Goal: Task Accomplishment & Management: Complete application form

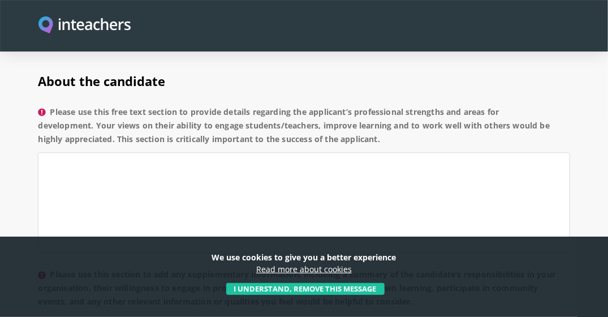
scroll to position [905, 0]
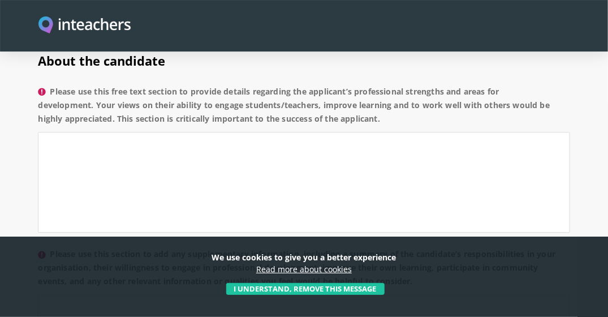
drag, startPoint x: 53, startPoint y: 72, endPoint x: 385, endPoint y: 101, distance: 333.7
click at [385, 101] on label "Please use this free text section to provide details regarding the applicant’s …" at bounding box center [303, 108] width 531 height 47
drag, startPoint x: 385, startPoint y: 101, endPoint x: 288, endPoint y: 89, distance: 98.0
copy label "Please use this free text section to provide details regarding the applicant’s …"
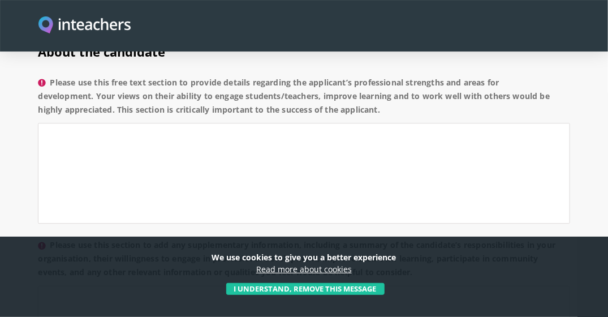
scroll to position [961, 0]
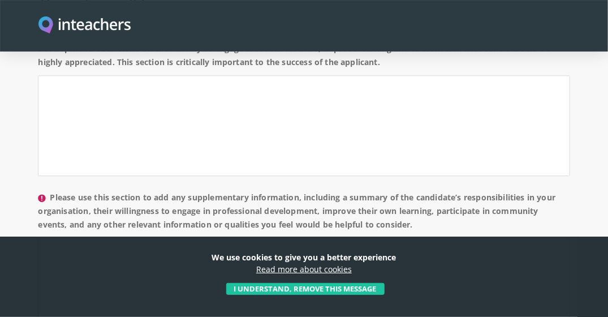
drag, startPoint x: 54, startPoint y: 179, endPoint x: 478, endPoint y: 207, distance: 424.4
click at [478, 207] on label "Please use this section to add any supplementary information, including a summa…" at bounding box center [303, 214] width 531 height 47
drag, startPoint x: 478, startPoint y: 207, endPoint x: 391, endPoint y: 197, distance: 87.2
copy label "Please use this section to add any supplementary information, including a summa…"
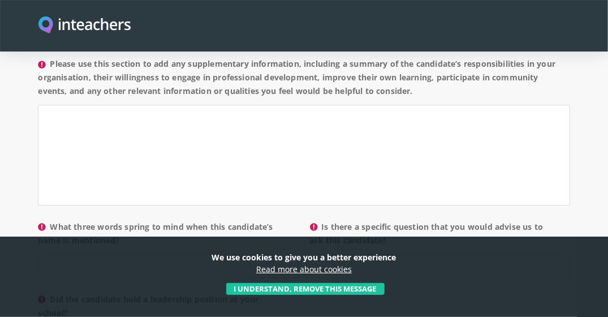
scroll to position [1131, 0]
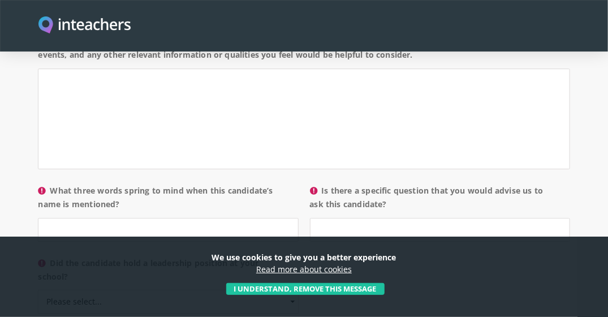
drag, startPoint x: 53, startPoint y: 172, endPoint x: 274, endPoint y: 191, distance: 222.4
click at [274, 191] on label "What three words spring to mind when this candidate’s name is mentioned?" at bounding box center [168, 201] width 260 height 34
copy label "What three words spring to mind when this candidate’s name is mentioned?"
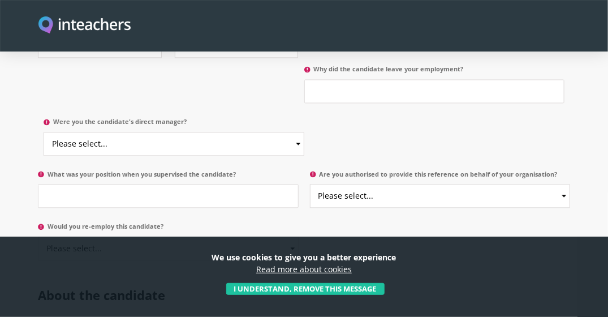
scroll to position [678, 0]
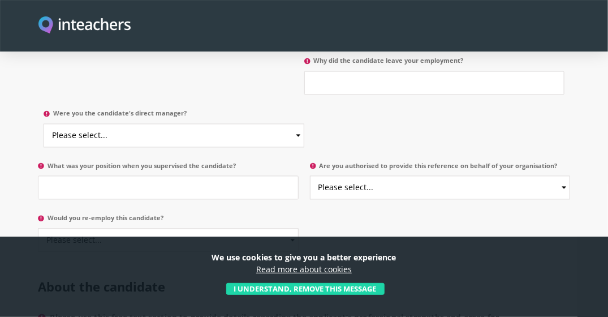
click at [269, 291] on button "I understand, remove this message" at bounding box center [305, 289] width 158 height 12
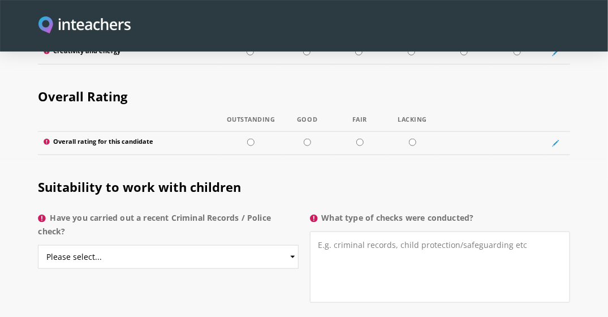
scroll to position [1696, 0]
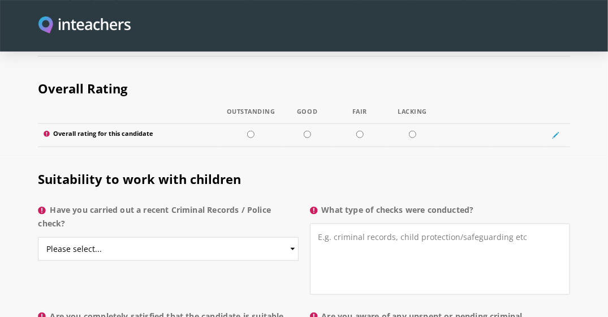
drag, startPoint x: 326, startPoint y: 185, endPoint x: 473, endPoint y: 189, distance: 147.6
click at [473, 203] on label "What type of checks were conducted?" at bounding box center [440, 213] width 260 height 20
drag, startPoint x: 473, startPoint y: 189, endPoint x: 412, endPoint y: 193, distance: 61.8
copy label "What type of checks were conducted"
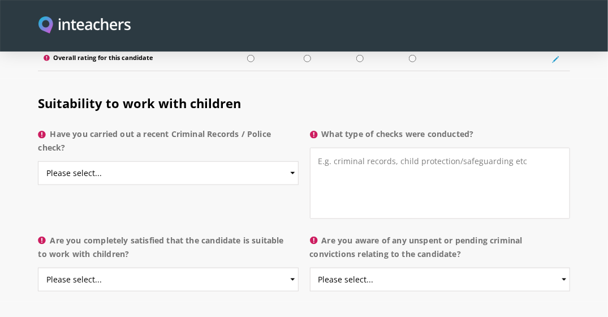
scroll to position [1784, 0]
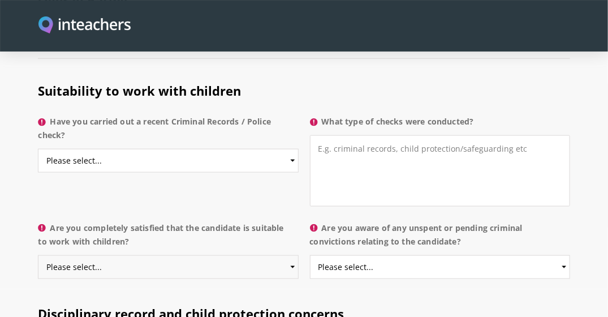
click at [260, 255] on select "Please select... Yes No Do not know" at bounding box center [168, 267] width 260 height 24
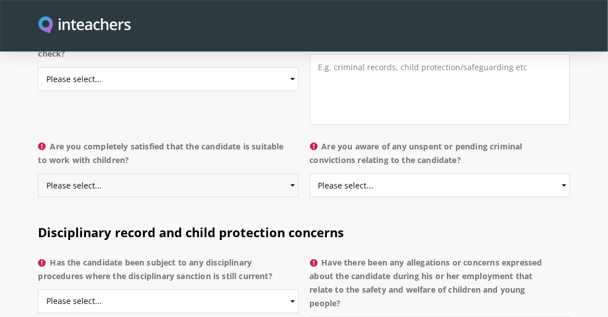
scroll to position [1954, 0]
